Goal: Task Accomplishment & Management: Manage account settings

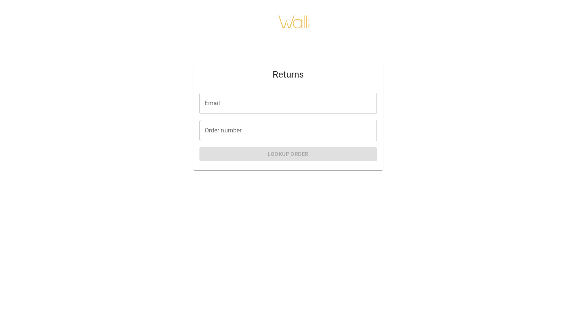
click at [284, 103] on input "Email" at bounding box center [287, 103] width 177 height 21
type input "**********"
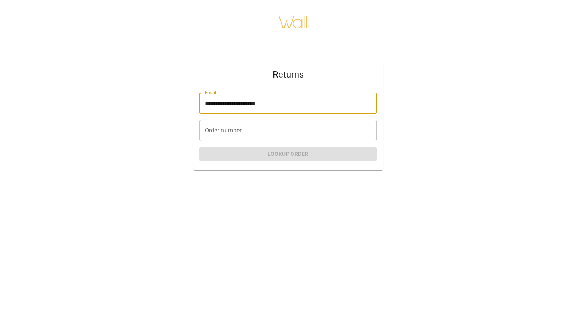
click at [266, 136] on input "Order number" at bounding box center [287, 130] width 177 height 21
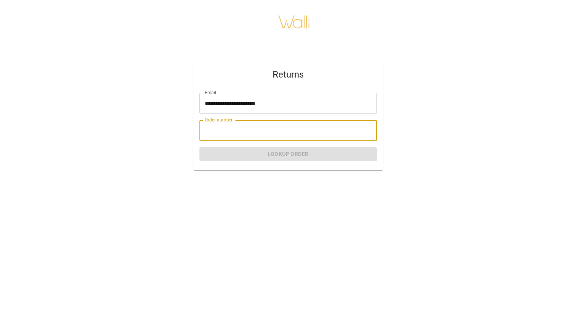
paste input "*******"
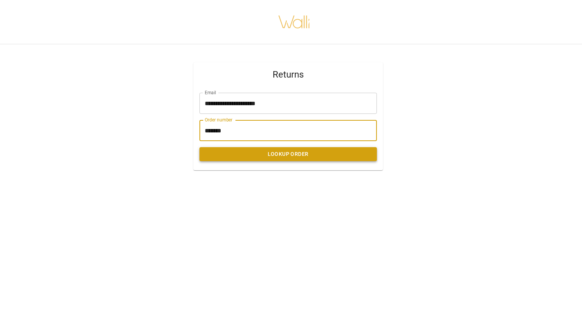
type input "*******"
click at [282, 151] on button "Lookup Order" at bounding box center [287, 154] width 177 height 14
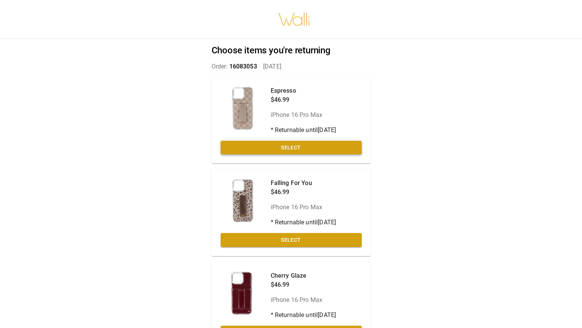
click at [302, 146] on button "Select" at bounding box center [291, 148] width 141 height 14
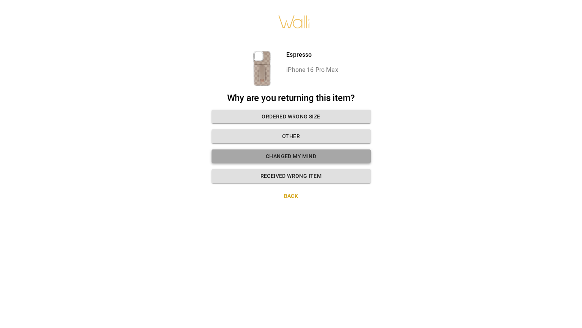
click at [298, 160] on button "Changed my mind" at bounding box center [290, 157] width 159 height 14
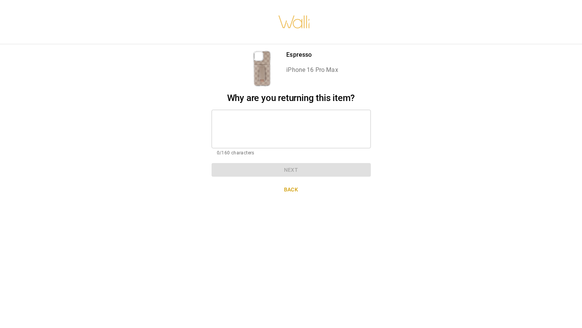
click at [297, 126] on textarea at bounding box center [291, 129] width 149 height 26
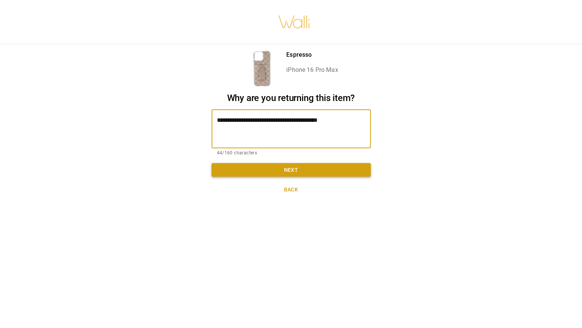
type textarea "**********"
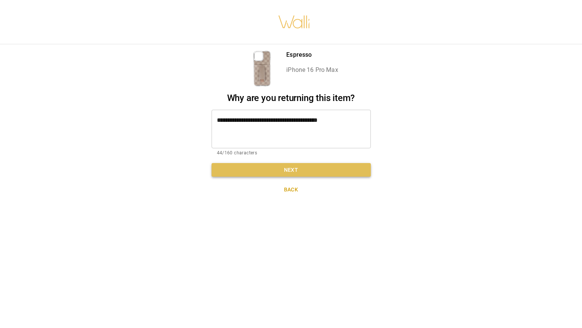
click at [298, 174] on button "Next" at bounding box center [290, 170] width 159 height 14
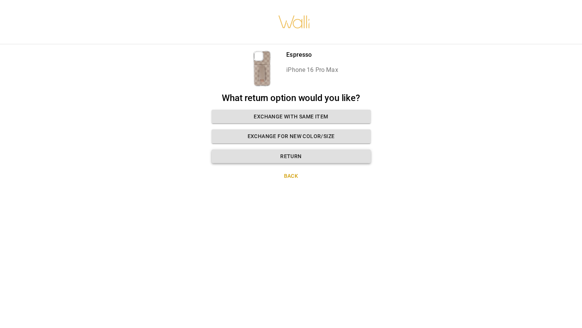
click at [307, 153] on button "Return" at bounding box center [290, 157] width 159 height 14
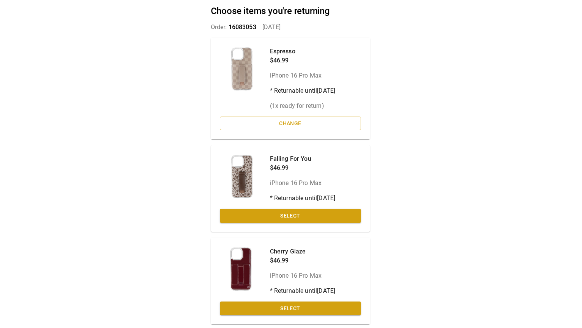
scroll to position [39, 1]
click at [277, 217] on button "Select" at bounding box center [289, 216] width 141 height 14
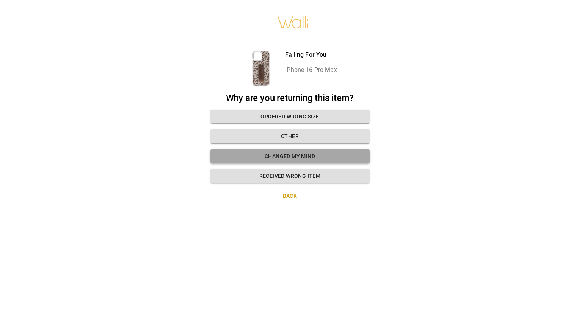
click at [303, 155] on button "Changed my mind" at bounding box center [289, 157] width 159 height 14
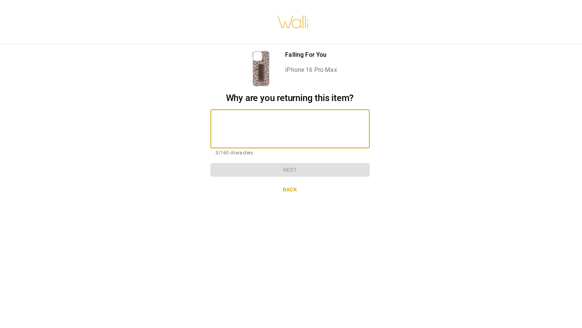
click at [298, 135] on textarea at bounding box center [290, 129] width 149 height 26
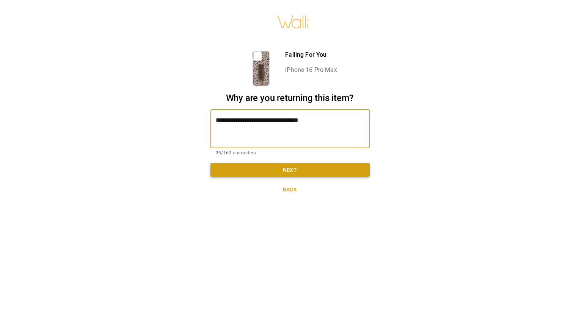
type textarea "**********"
click at [308, 166] on button "Next" at bounding box center [289, 170] width 159 height 14
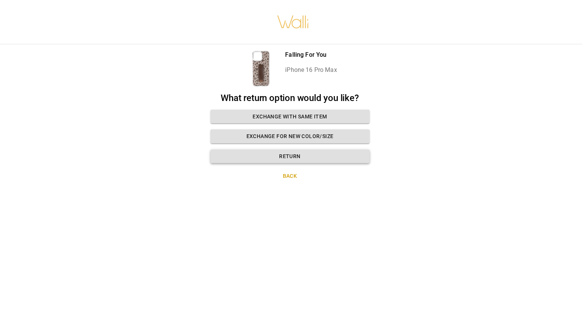
click at [308, 160] on button "Return" at bounding box center [289, 157] width 159 height 14
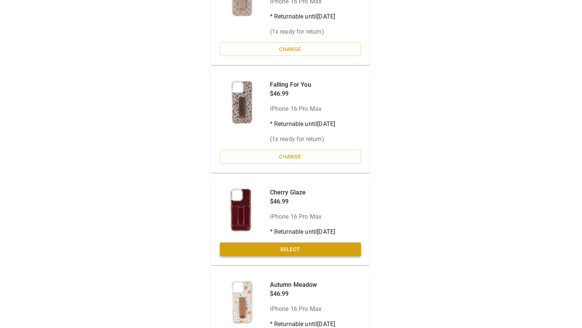
scroll to position [115, 1]
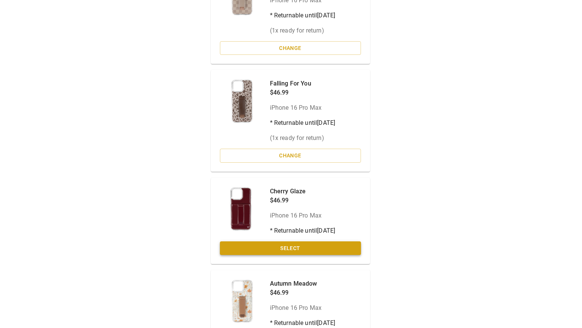
click at [263, 250] on button "Select" at bounding box center [290, 249] width 141 height 14
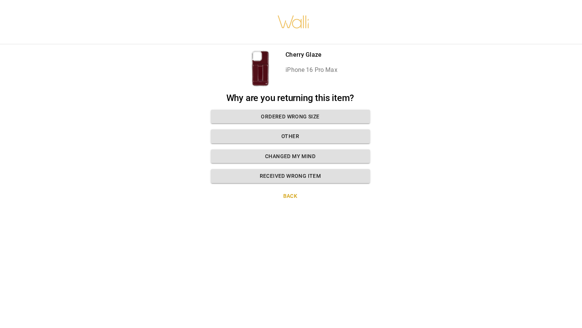
scroll to position [0, 1]
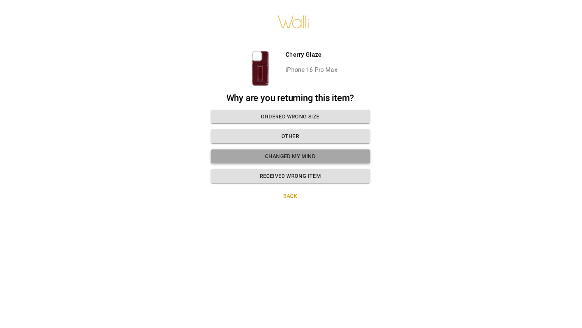
click at [305, 157] on button "Changed my mind" at bounding box center [290, 157] width 159 height 14
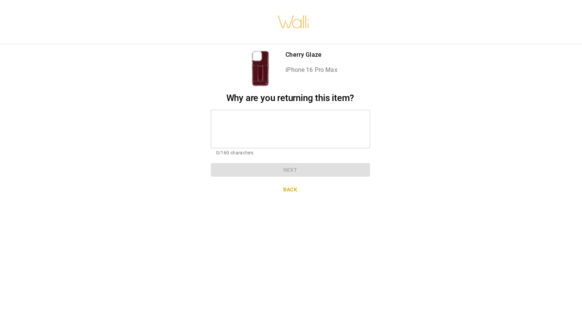
click at [297, 141] on textarea at bounding box center [290, 129] width 149 height 26
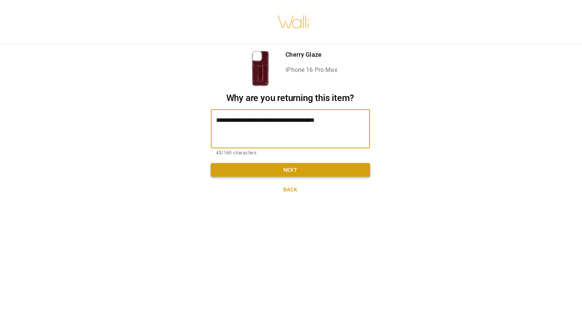
type textarea "**********"
click at [306, 168] on button "Next" at bounding box center [290, 170] width 159 height 14
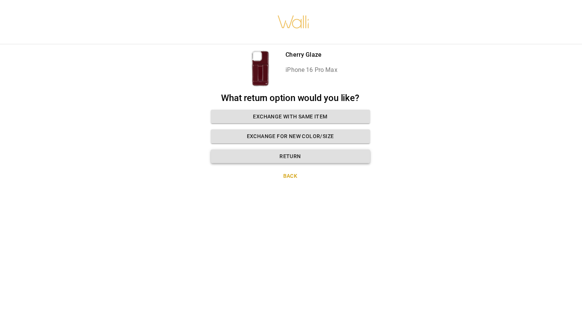
click at [301, 160] on button "Return" at bounding box center [290, 157] width 159 height 14
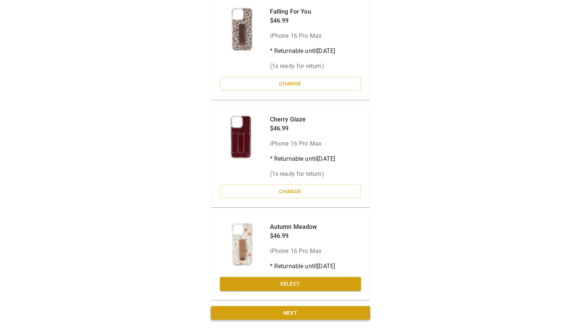
scroll to position [186, 1]
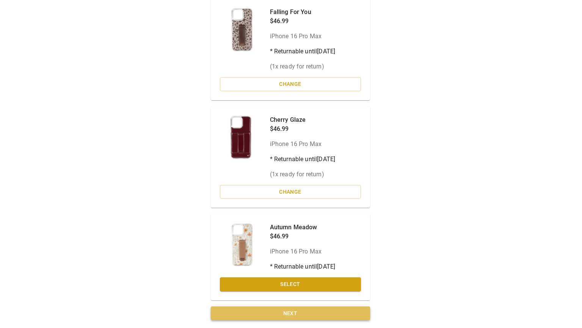
click at [327, 315] on button "Next" at bounding box center [290, 314] width 159 height 14
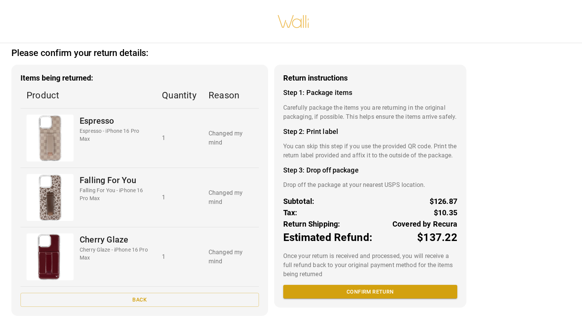
scroll to position [16, 0]
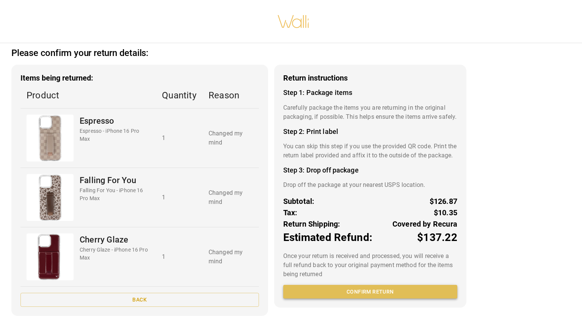
click at [334, 299] on button "Confirm return" at bounding box center [370, 292] width 174 height 14
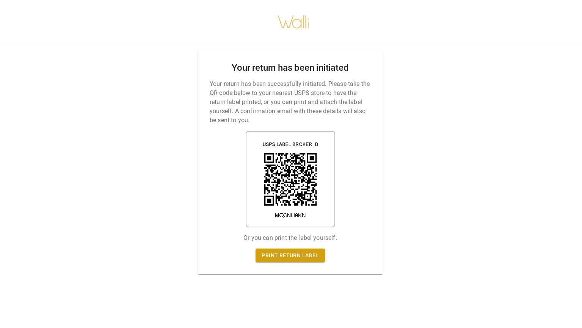
click at [282, 263] on div "Your return has been initiated Your return has been successfully initiated. Ple…" at bounding box center [289, 162] width 185 height 224
click at [282, 262] on link "Print return label" at bounding box center [289, 256] width 69 height 14
